Goal: Information Seeking & Learning: Learn about a topic

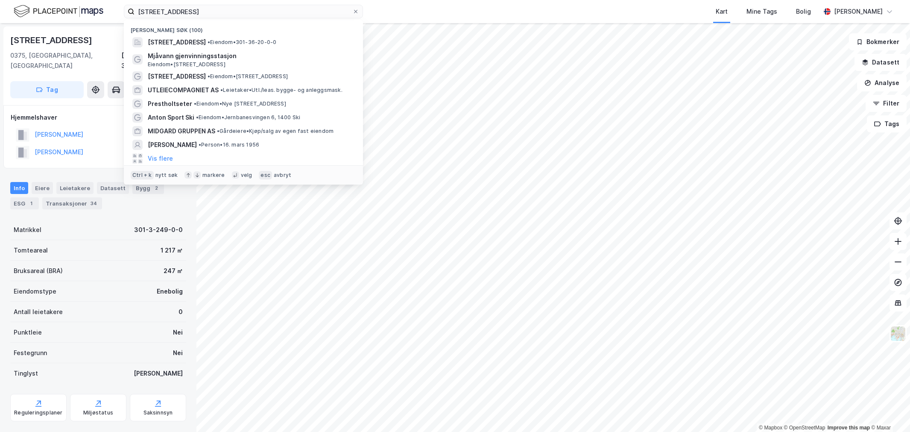
click at [164, 13] on input "[STREET_ADDRESS]" at bounding box center [244, 11] width 218 height 13
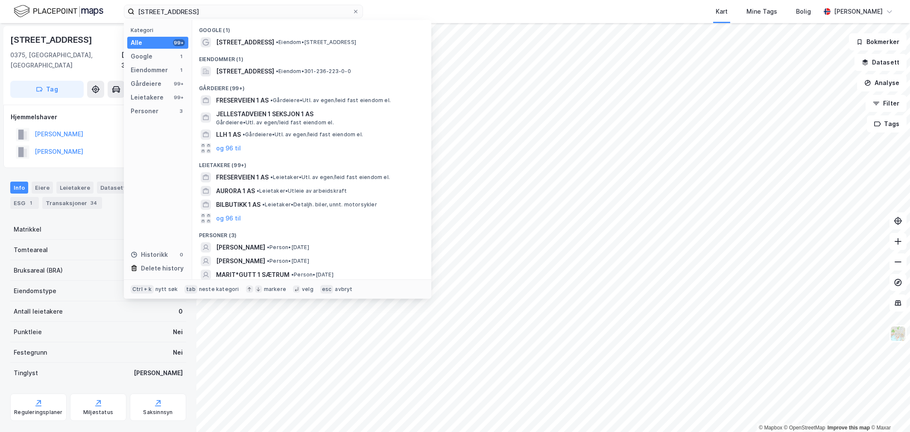
type input "[STREET_ADDRESS]"
drag, startPoint x: 231, startPoint y: 79, endPoint x: 237, endPoint y: 75, distance: 7.0
click at [237, 75] on div "Google (1) Freserveien 1 • Eiendom • [STREET_ADDRESS] Eiendommer (1) [STREET_AD…" at bounding box center [311, 149] width 239 height 259
click at [237, 75] on span "[STREET_ADDRESS]" at bounding box center [245, 71] width 58 height 10
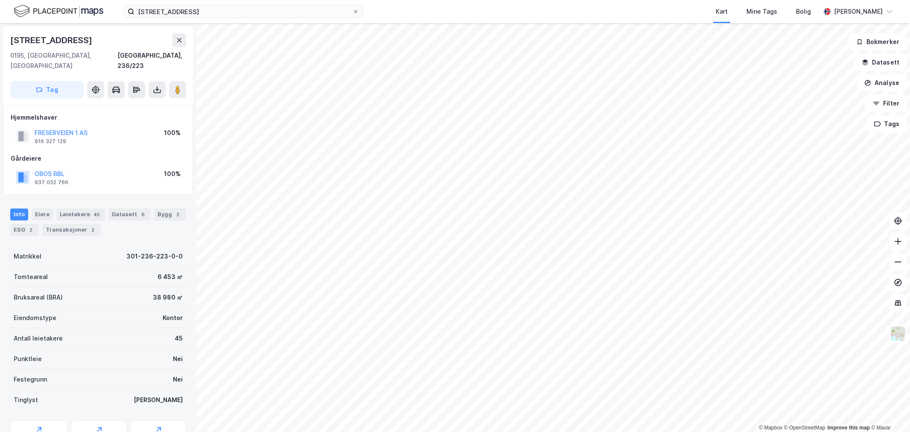
scroll to position [0, 0]
click at [82, 208] on div "Leietakere 45" at bounding box center [80, 214] width 49 height 12
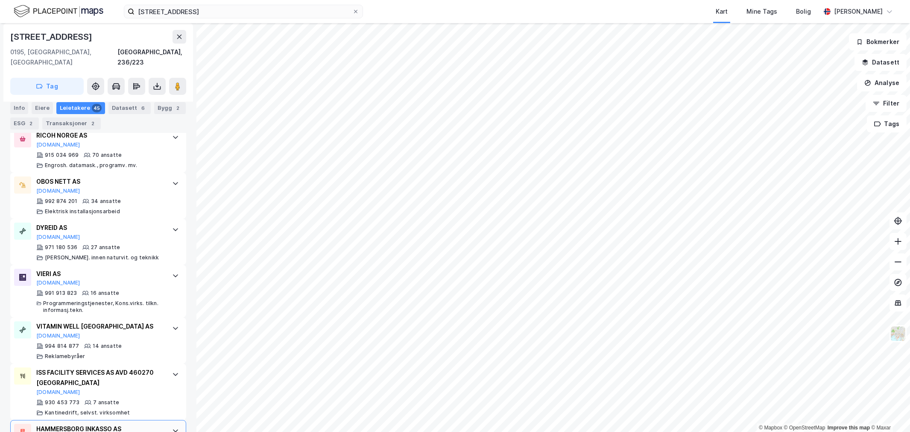
scroll to position [431, 0]
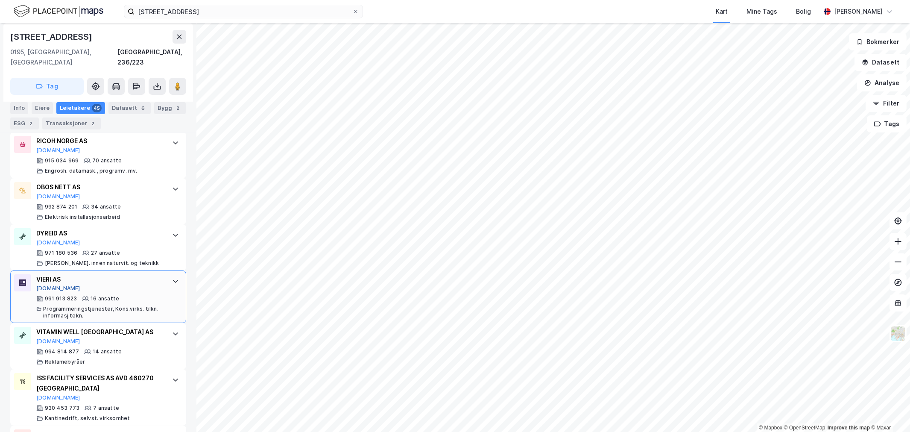
click at [45, 285] on button "[DOMAIN_NAME]" at bounding box center [58, 288] width 44 height 7
click at [42, 228] on div "DYREID AS" at bounding box center [99, 233] width 127 height 10
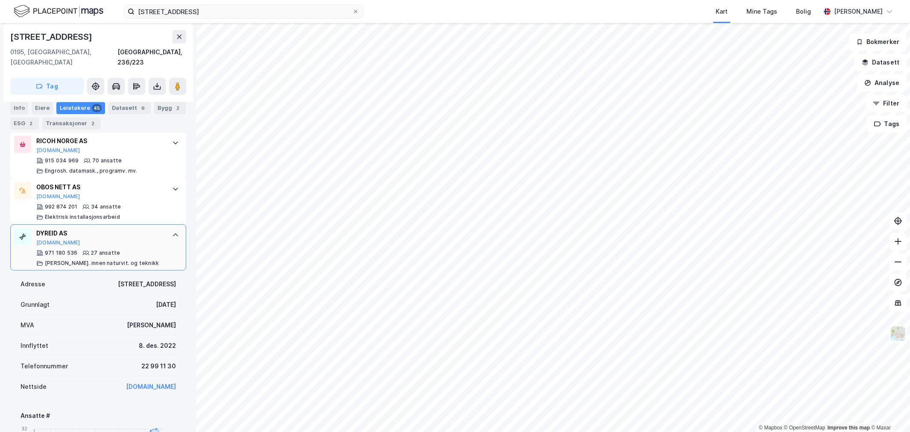
click at [45, 228] on div "DYREID AS" at bounding box center [99, 233] width 127 height 10
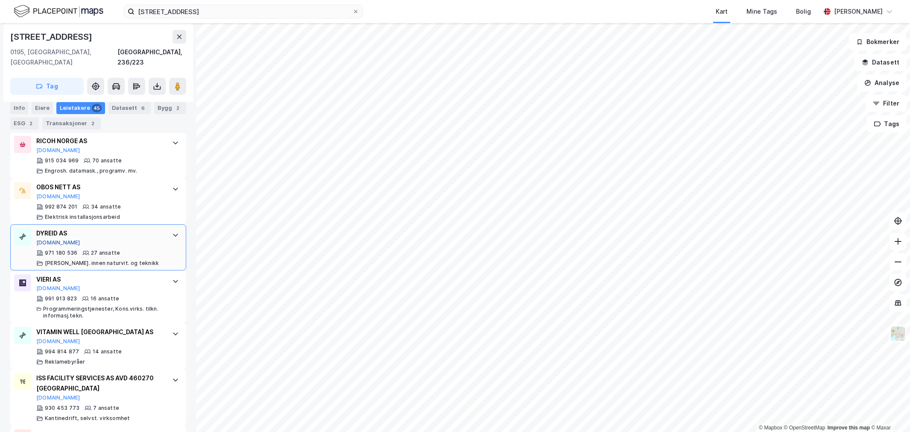
click at [44, 239] on button "[DOMAIN_NAME]" at bounding box center [58, 242] width 44 height 7
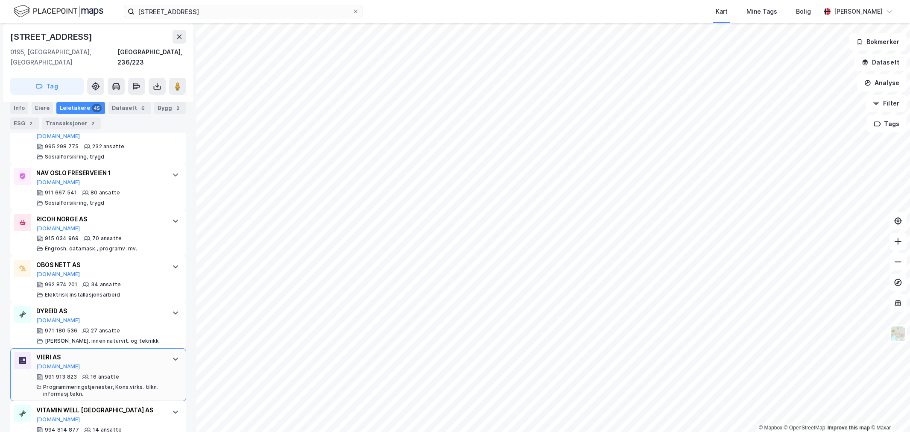
scroll to position [336, 0]
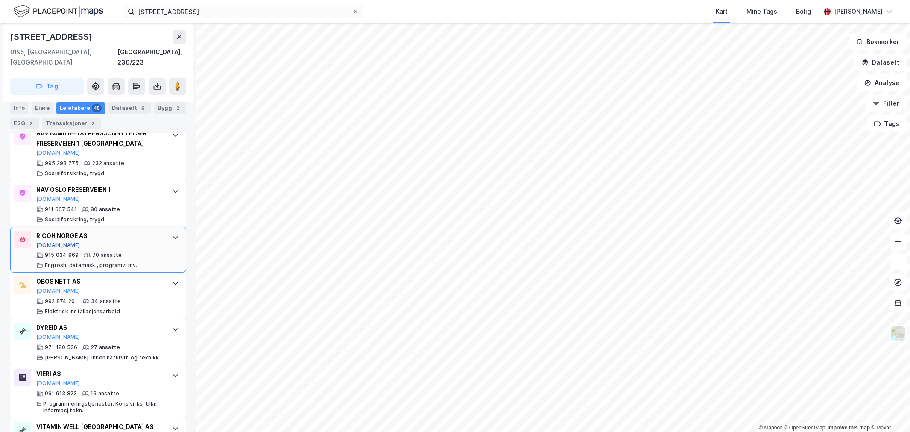
click at [51, 242] on button "[DOMAIN_NAME]" at bounding box center [58, 245] width 44 height 7
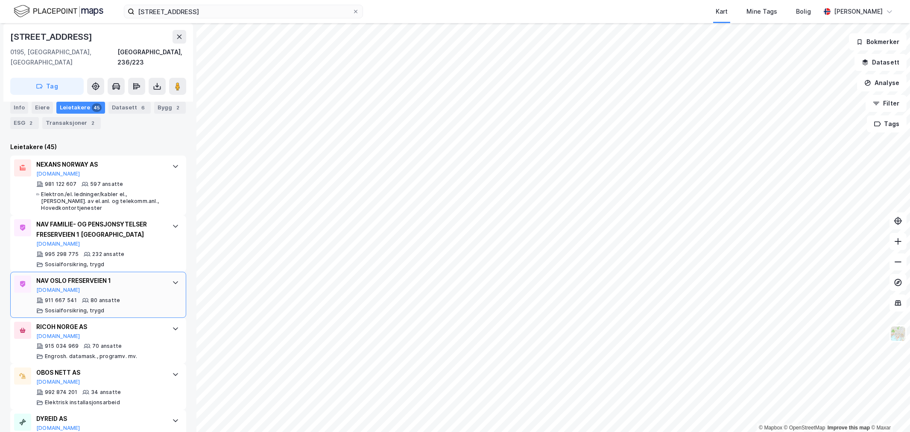
scroll to position [193, 0]
